Goal: Information Seeking & Learning: Learn about a topic

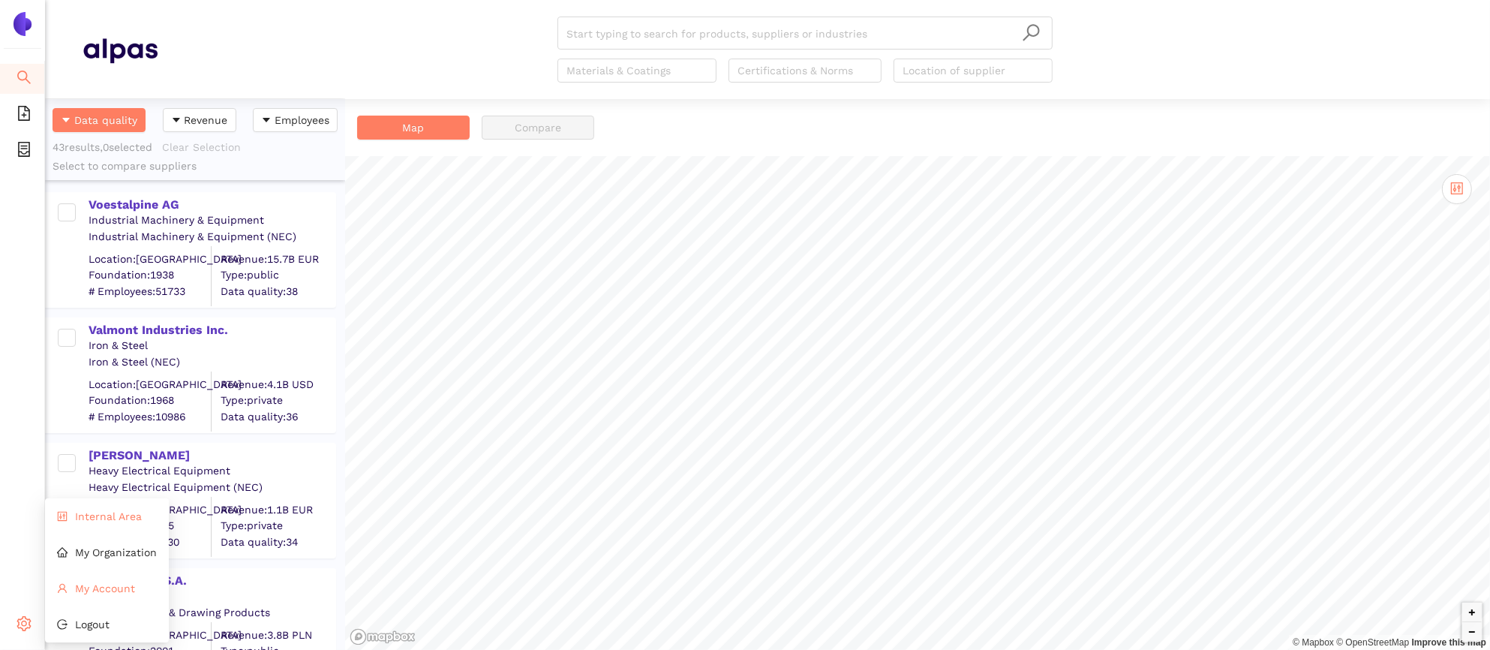
scroll to position [551, 300]
click at [101, 521] on span "Internal Area" at bounding box center [108, 516] width 67 height 12
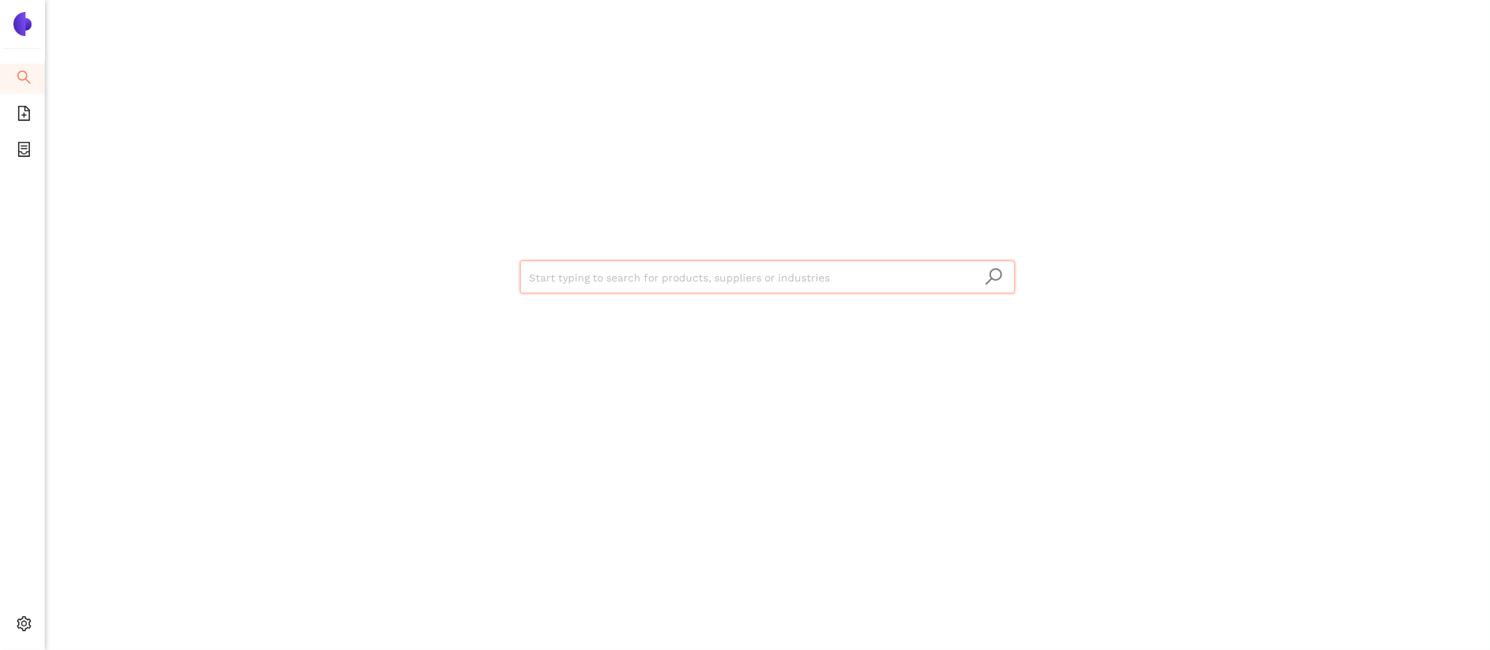
click at [744, 278] on input "search" at bounding box center [767, 277] width 477 height 33
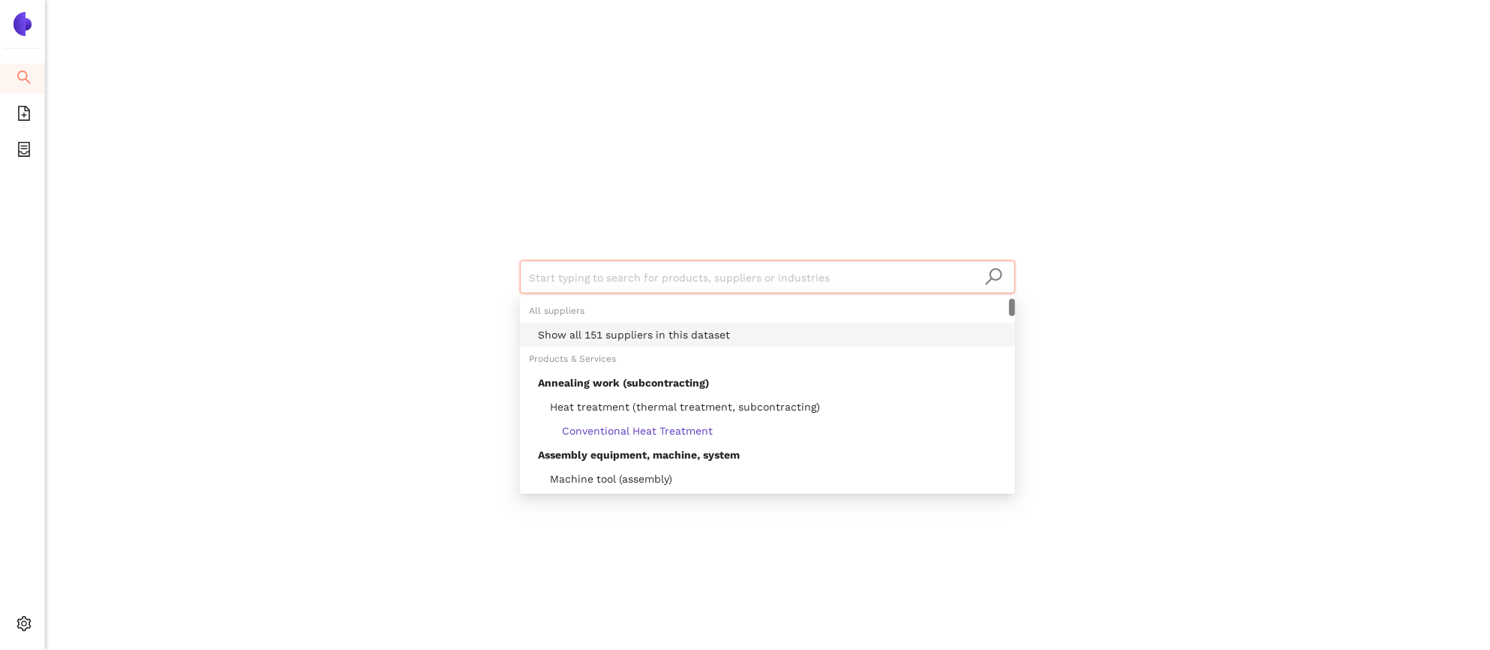
click at [758, 326] on div "Show all 151 suppliers in this dataset" at bounding box center [767, 335] width 495 height 24
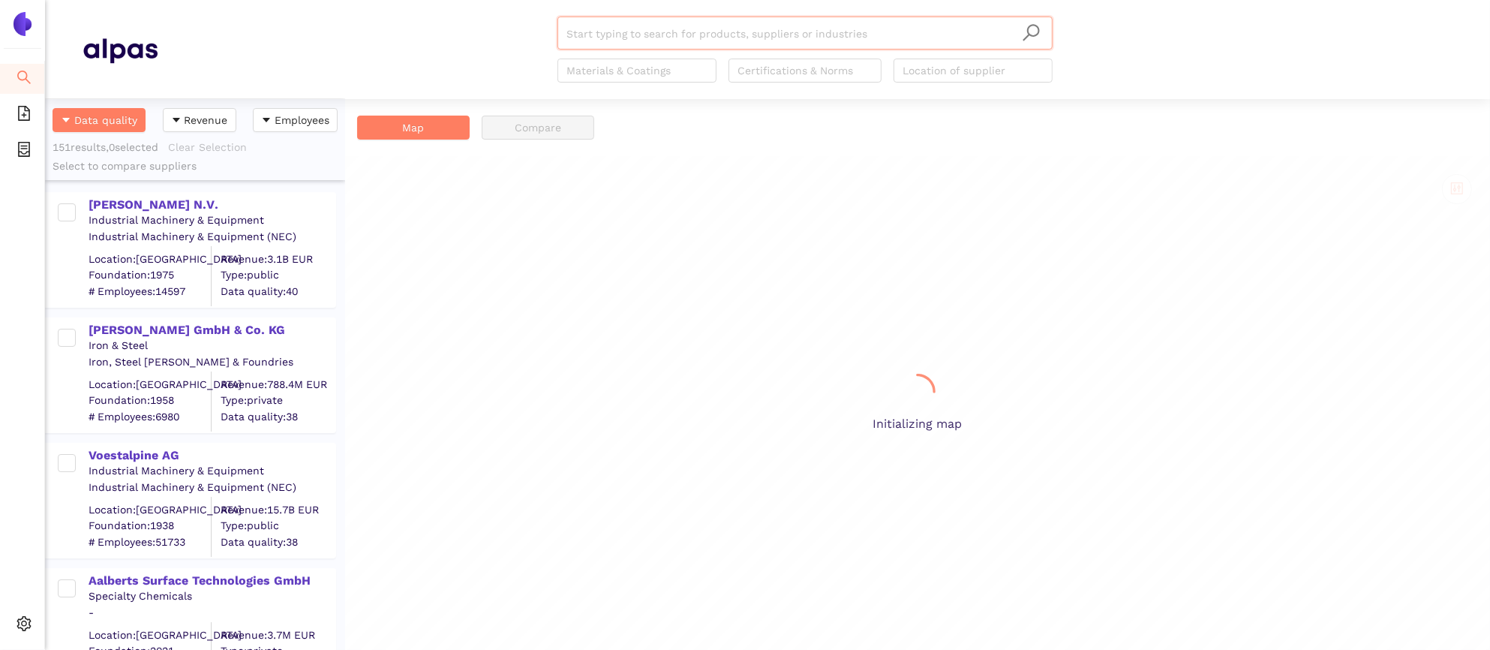
scroll to position [551, 300]
click at [161, 207] on div "Aalberts N.V." at bounding box center [212, 205] width 246 height 17
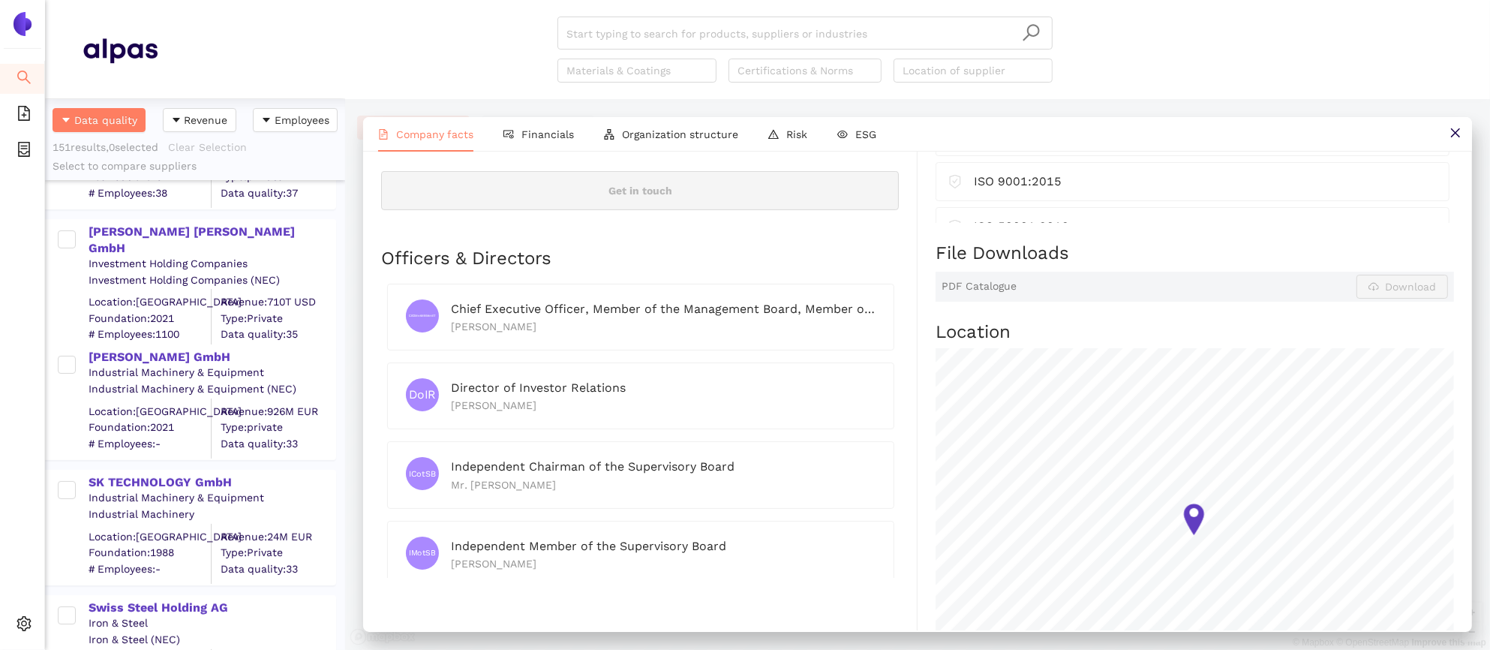
scroll to position [0, 0]
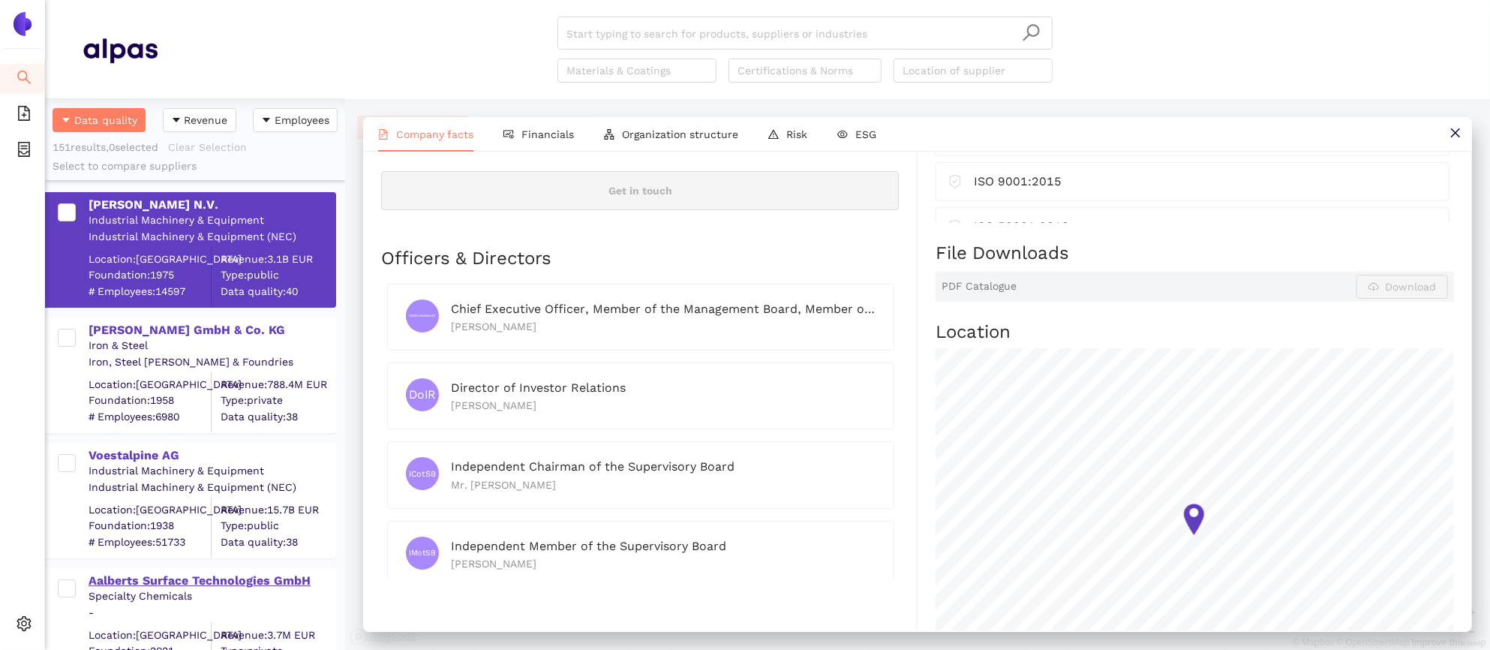
click at [152, 582] on div "Aalberts Surface Technologies GmbH" at bounding box center [212, 581] width 246 height 17
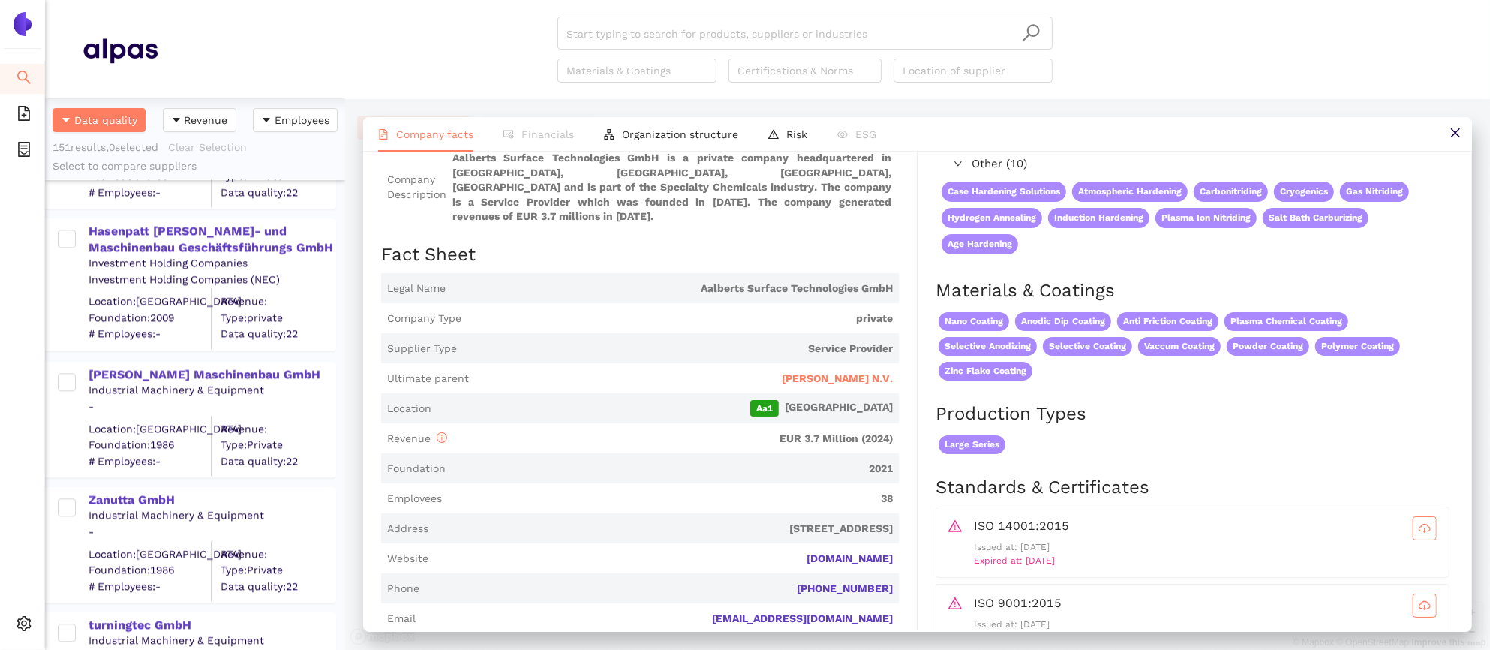
scroll to position [15755, 0]
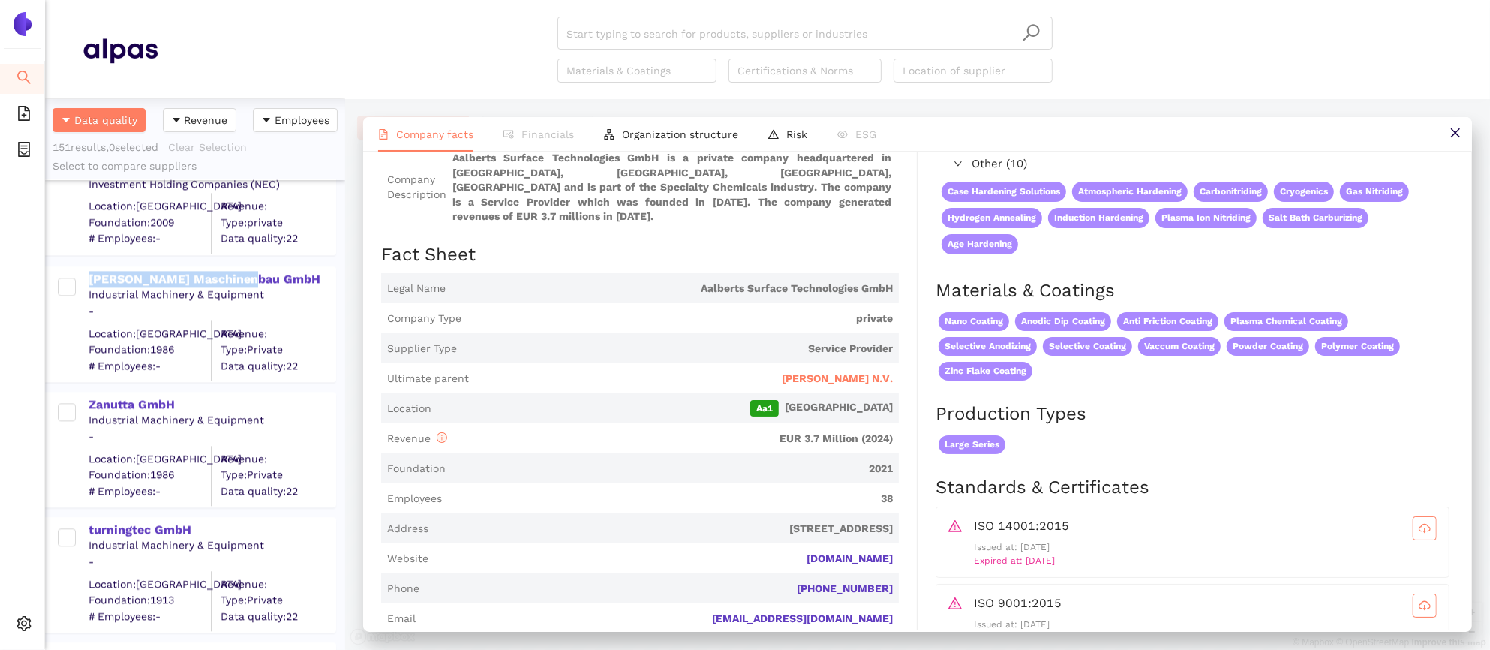
drag, startPoint x: 260, startPoint y: 275, endPoint x: 87, endPoint y: 276, distance: 173.4
click at [87, 276] on div "Rappl Maschinenbau GmbH Industrial Machinery & Equipment - Location: Germany Fo…" at bounding box center [198, 324] width 273 height 113
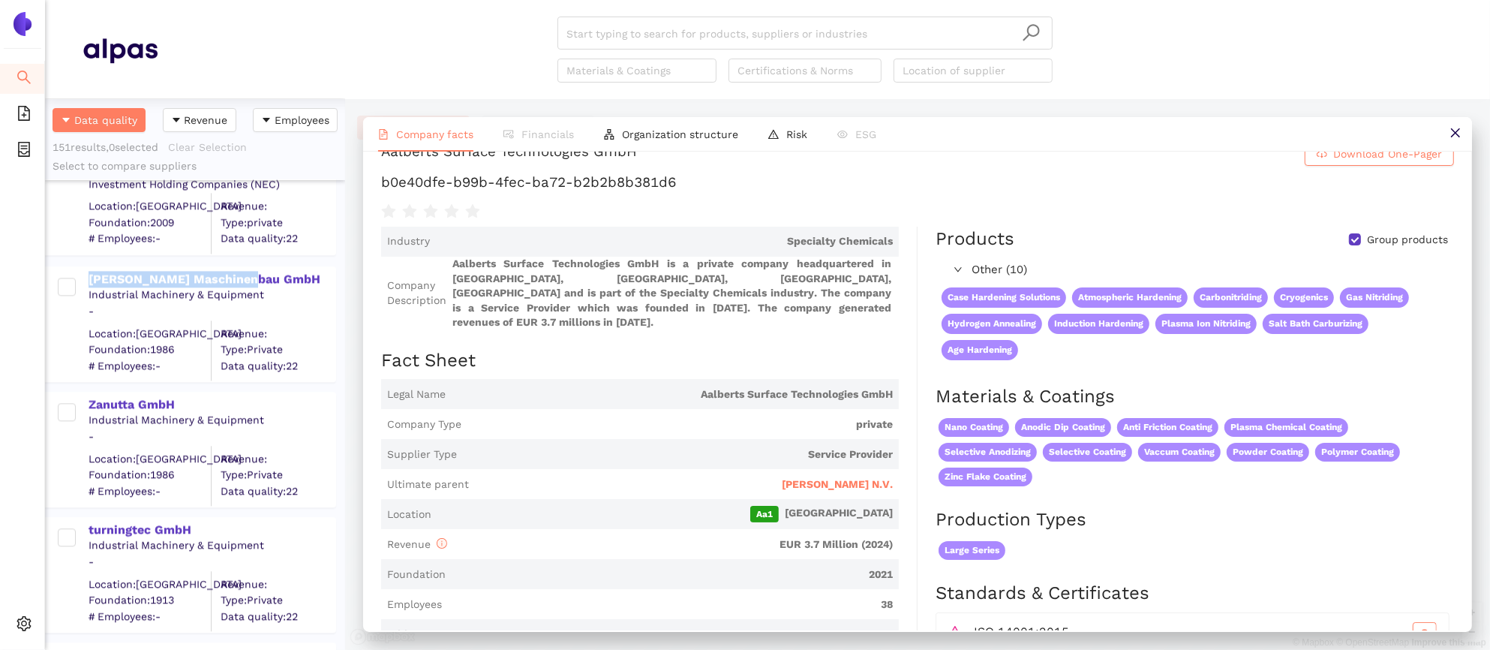
scroll to position [0, 0]
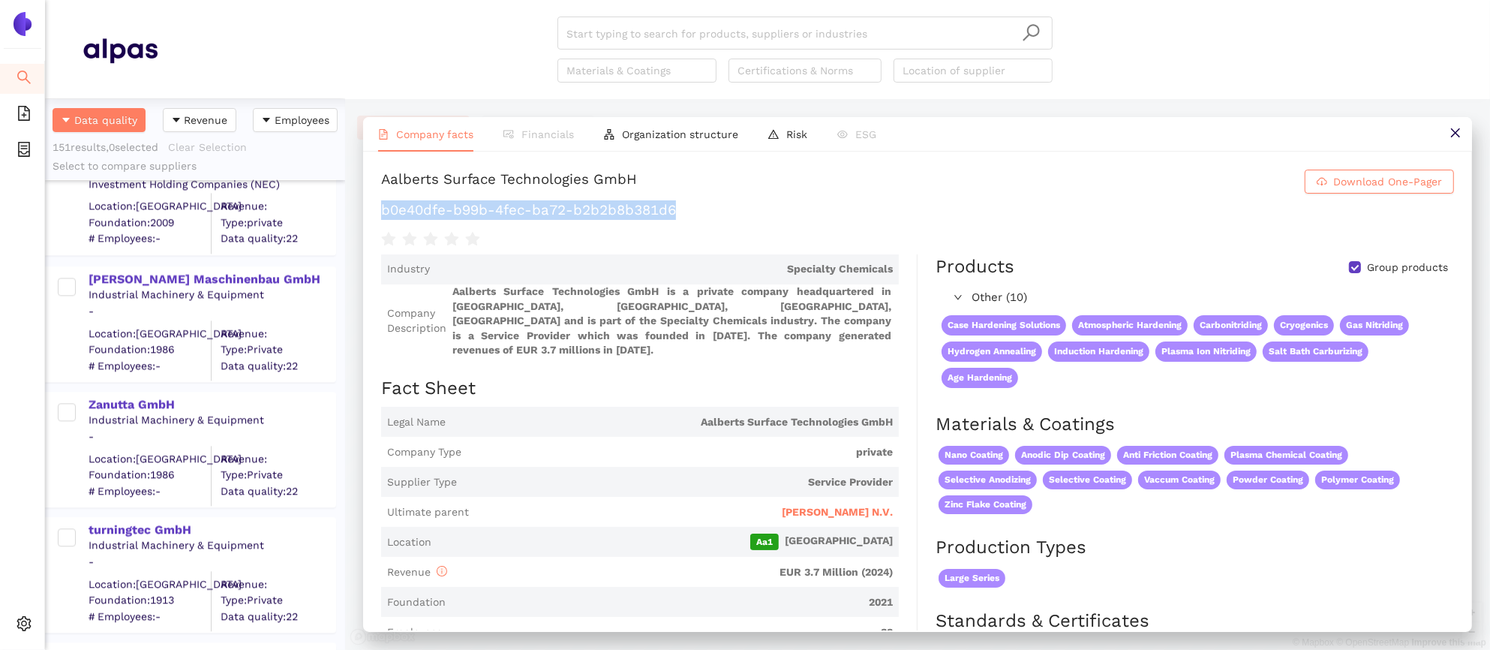
drag, startPoint x: 686, startPoint y: 208, endPoint x: 358, endPoint y: 209, distance: 328.0
click at [358, 209] on div "Company facts Financials Organization structure Risk ESG Aalberts Surface Techn…" at bounding box center [917, 374] width 1145 height 551
copy h1 "b0e40dfe-b99b-4fec-ba72-b2b2b8b381d6"
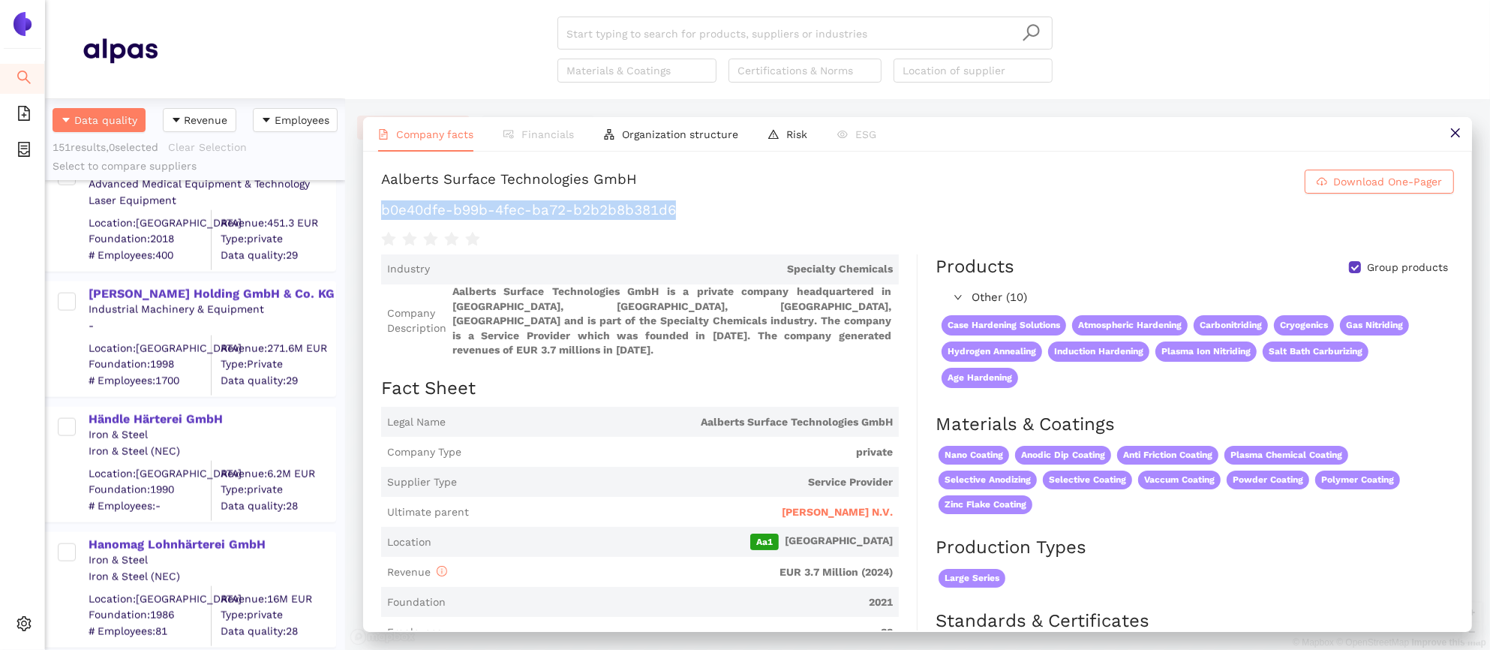
scroll to position [2170, 0]
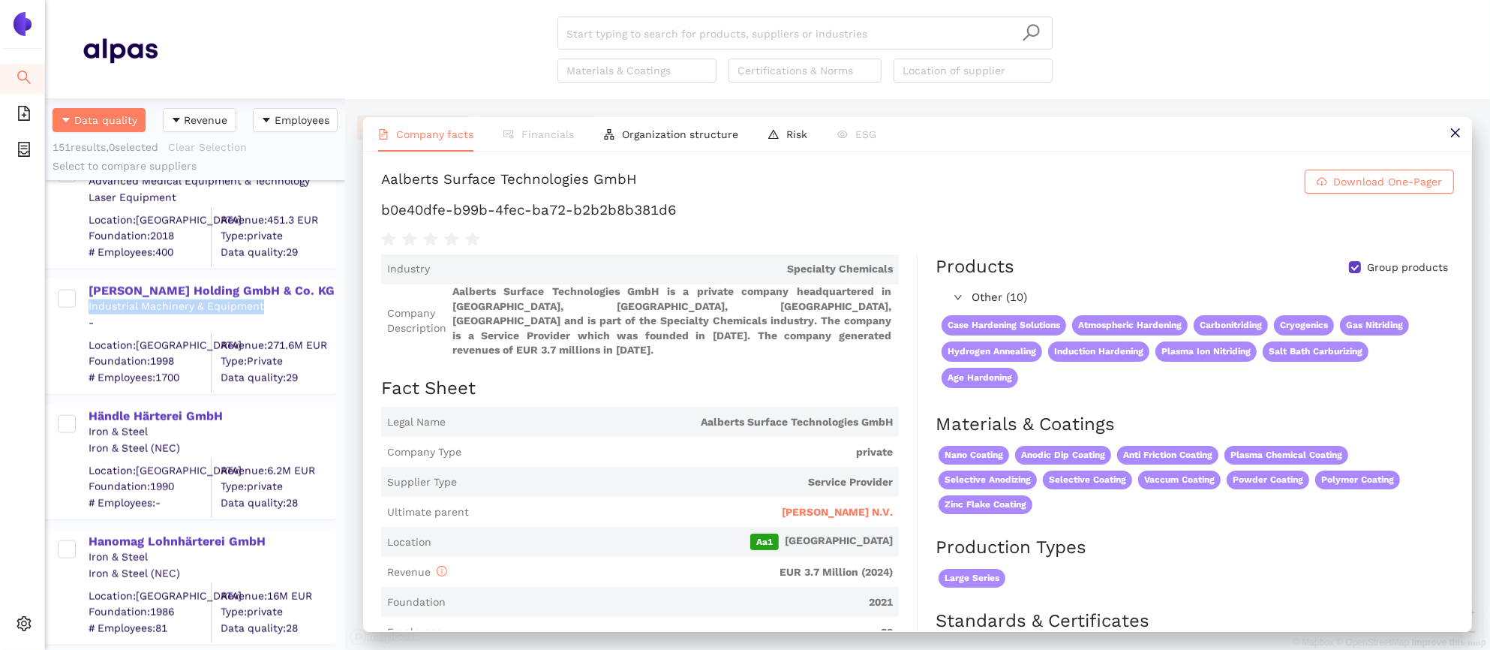
drag, startPoint x: 273, startPoint y: 308, endPoint x: 88, endPoint y: 306, distance: 185.4
click at [88, 306] on div "Berger Holding GmbH & Co. KG Industrial Machinery & Equipment - Location: Germa…" at bounding box center [198, 336] width 273 height 113
copy div "Industrial Machinery & Equipment"
drag, startPoint x: 692, startPoint y: 213, endPoint x: 377, endPoint y: 205, distance: 314.6
click at [377, 205] on div "Aalberts Surface Technologies GmbH Download One-Pager b0e40dfe-b99b-4fec-ba72-b…" at bounding box center [917, 391] width 1109 height 479
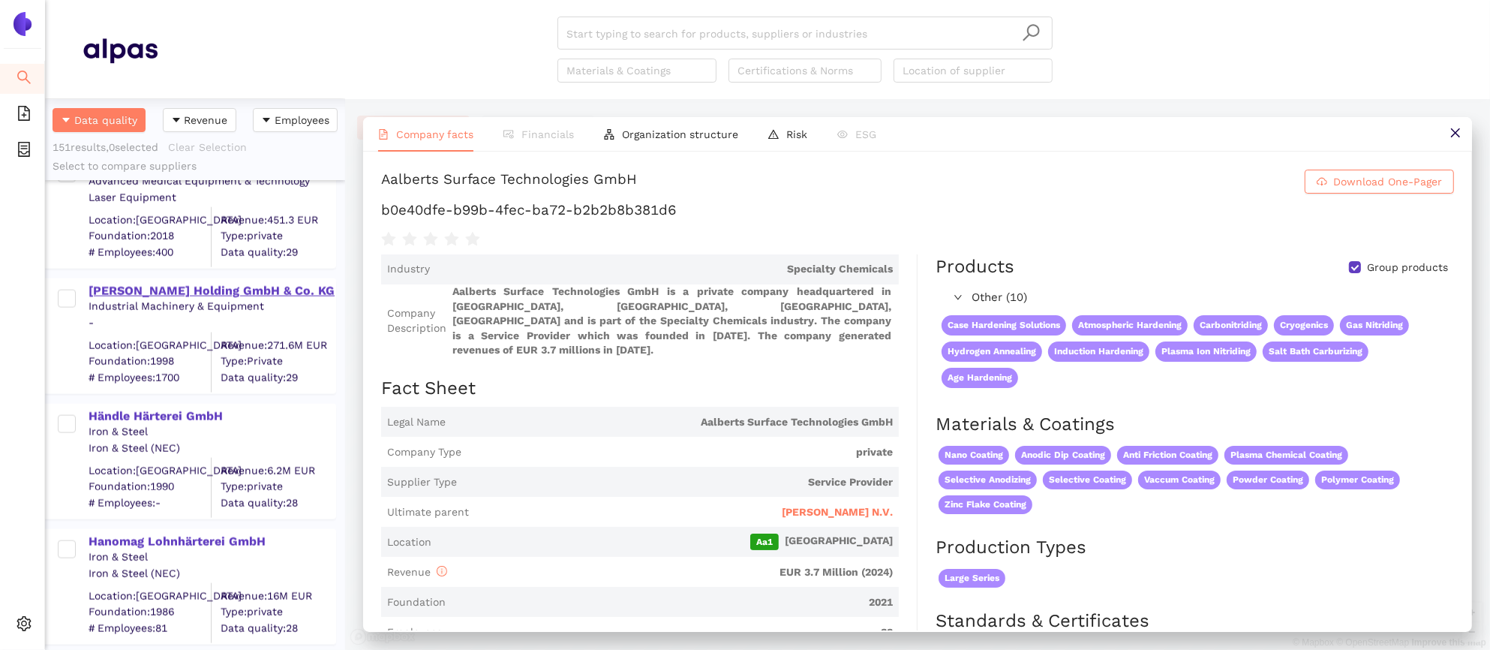
click at [221, 286] on div "Berger Holding GmbH & Co. KG" at bounding box center [212, 291] width 246 height 17
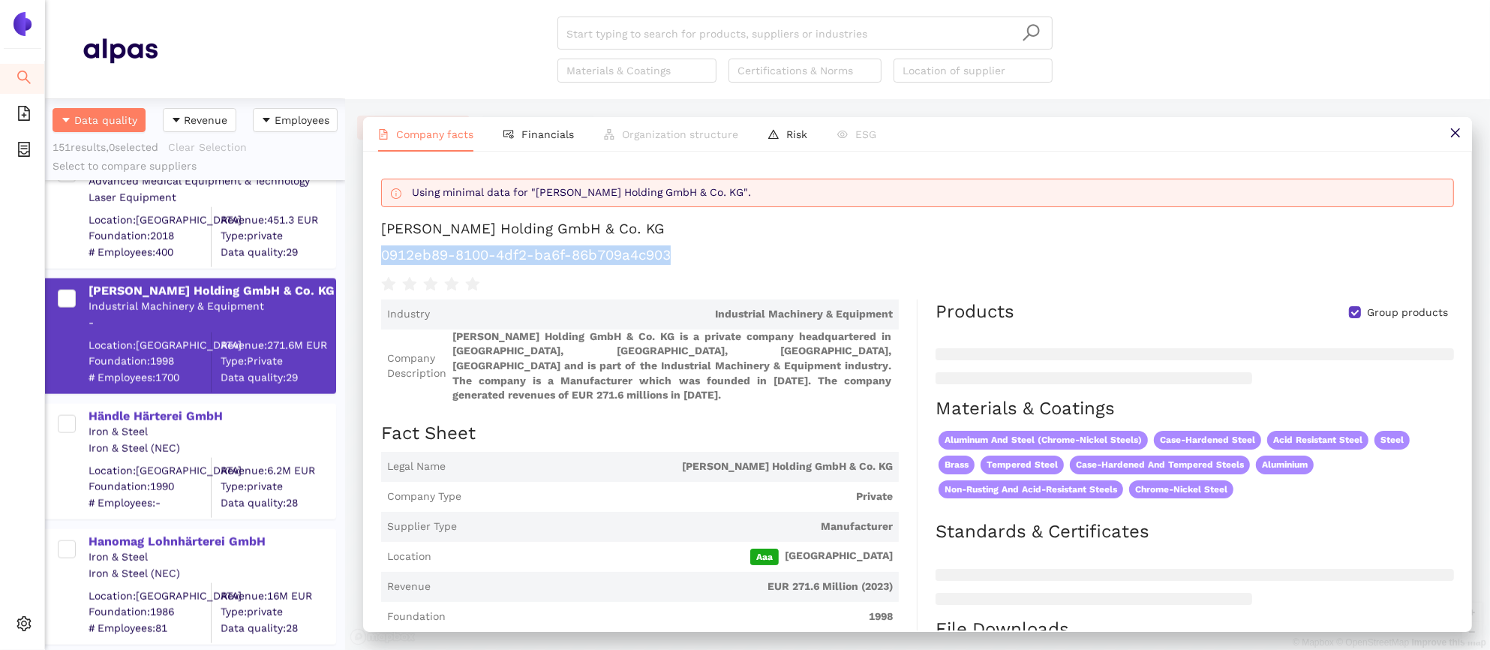
drag, startPoint x: 688, startPoint y: 257, endPoint x: 377, endPoint y: 257, distance: 310.7
click at [377, 257] on div "Using minimal data for "Berger Holding GmbH & Co. KG". Berger Holding GmbH & Co…" at bounding box center [917, 391] width 1109 height 479
copy h1 "0912eb89-8100-4df2-ba6f-86b709a4c903"
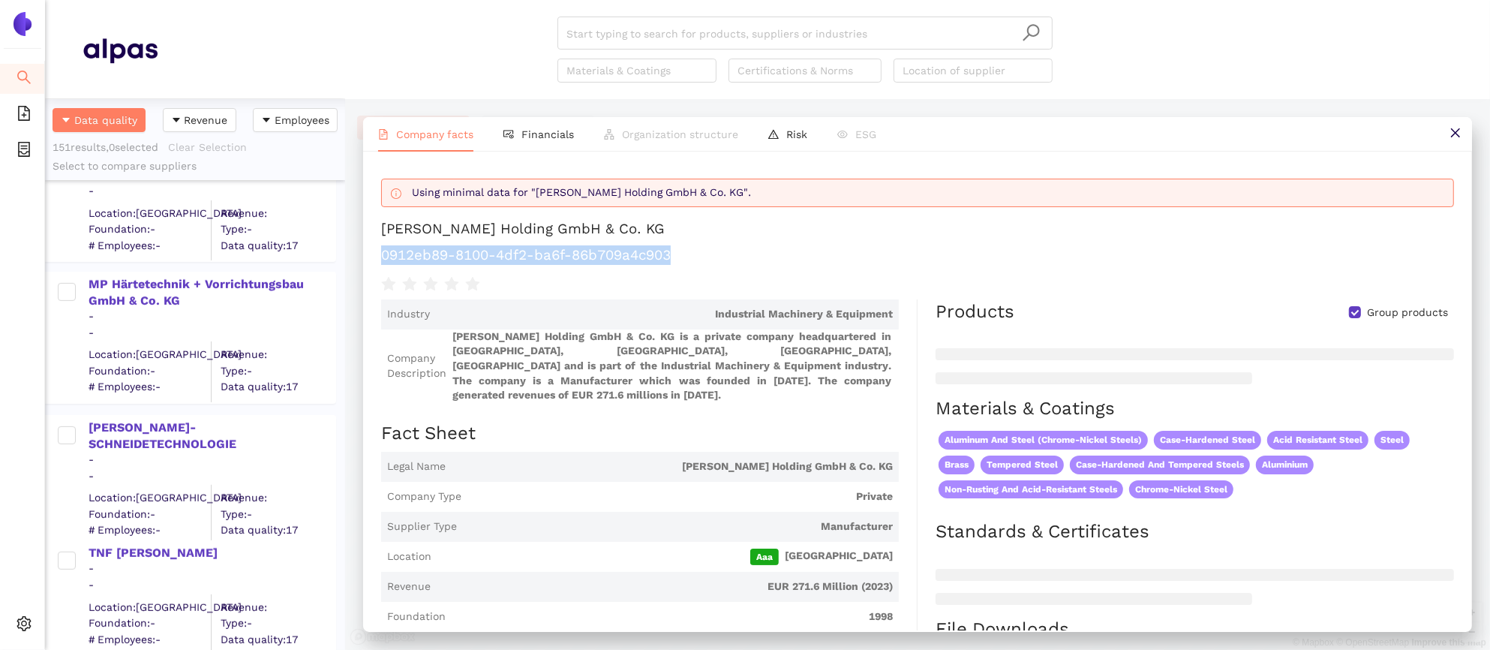
scroll to position [18850, 0]
